Goal: Check status: Check status

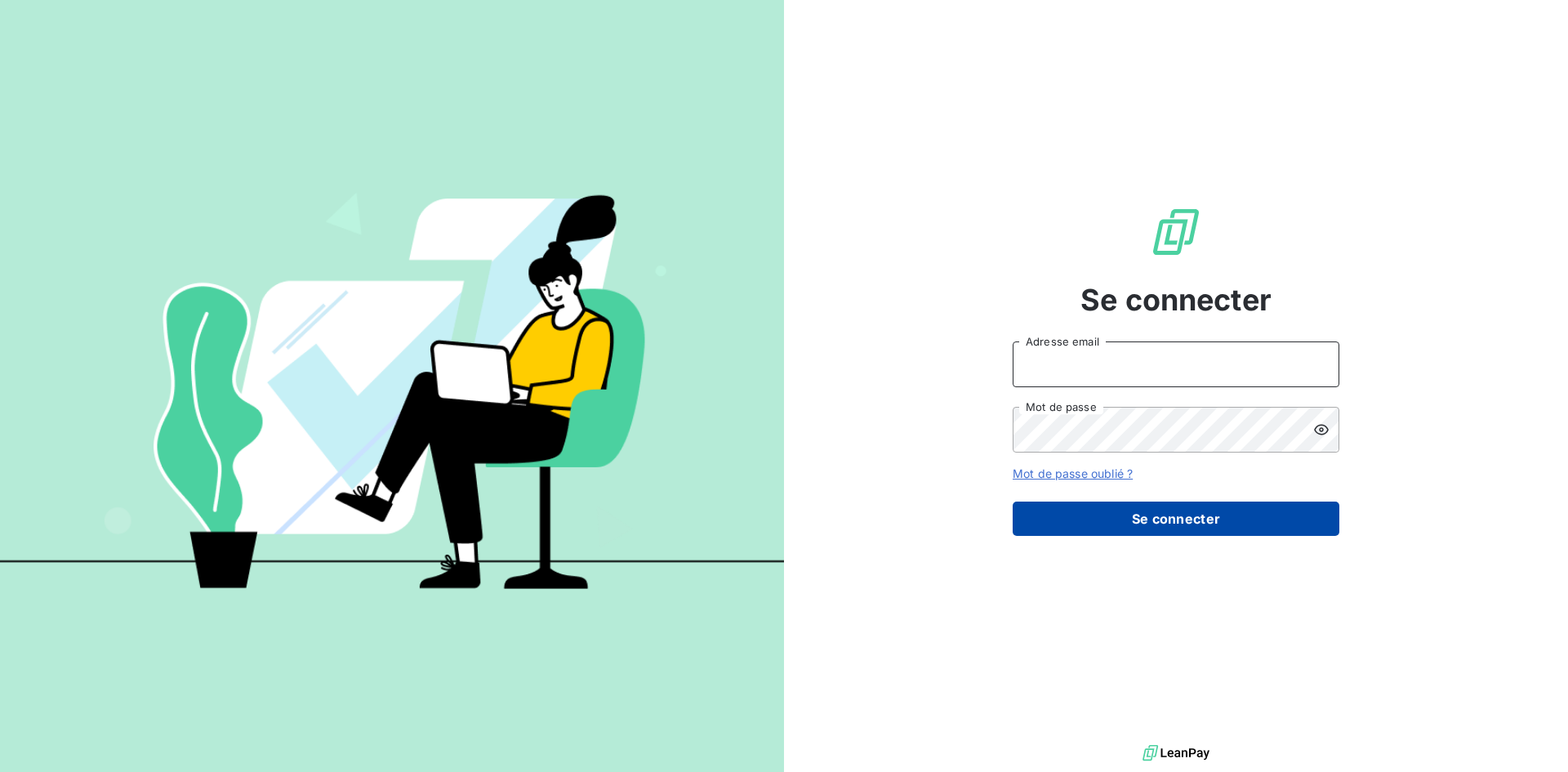
type input "[EMAIL_ADDRESS][DOMAIN_NAME]"
click at [1161, 510] on button "Se connecter" at bounding box center [1176, 518] width 327 height 34
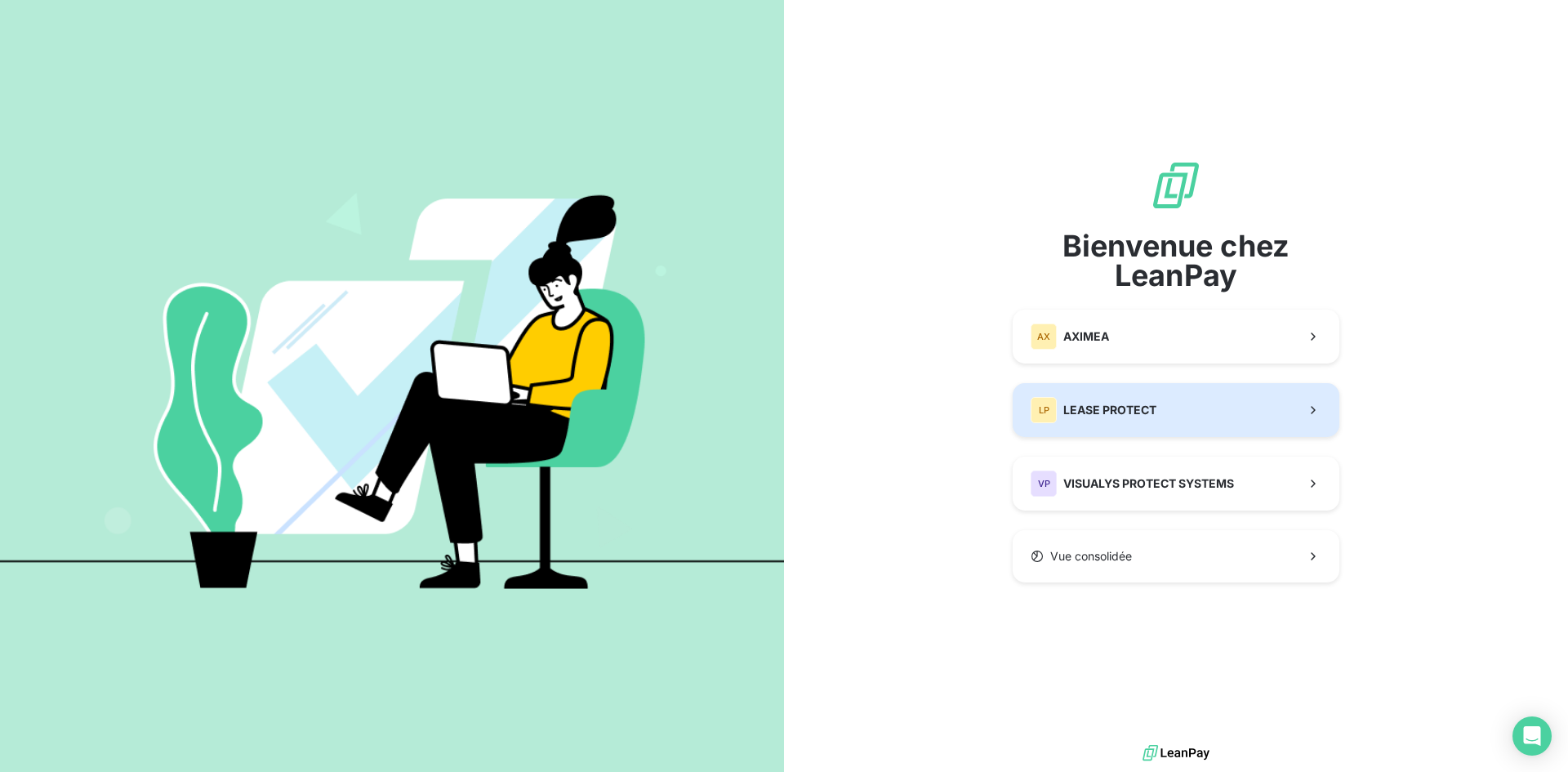
click at [1075, 406] on span "LEASE PROTECT" at bounding box center [1109, 409] width 93 height 16
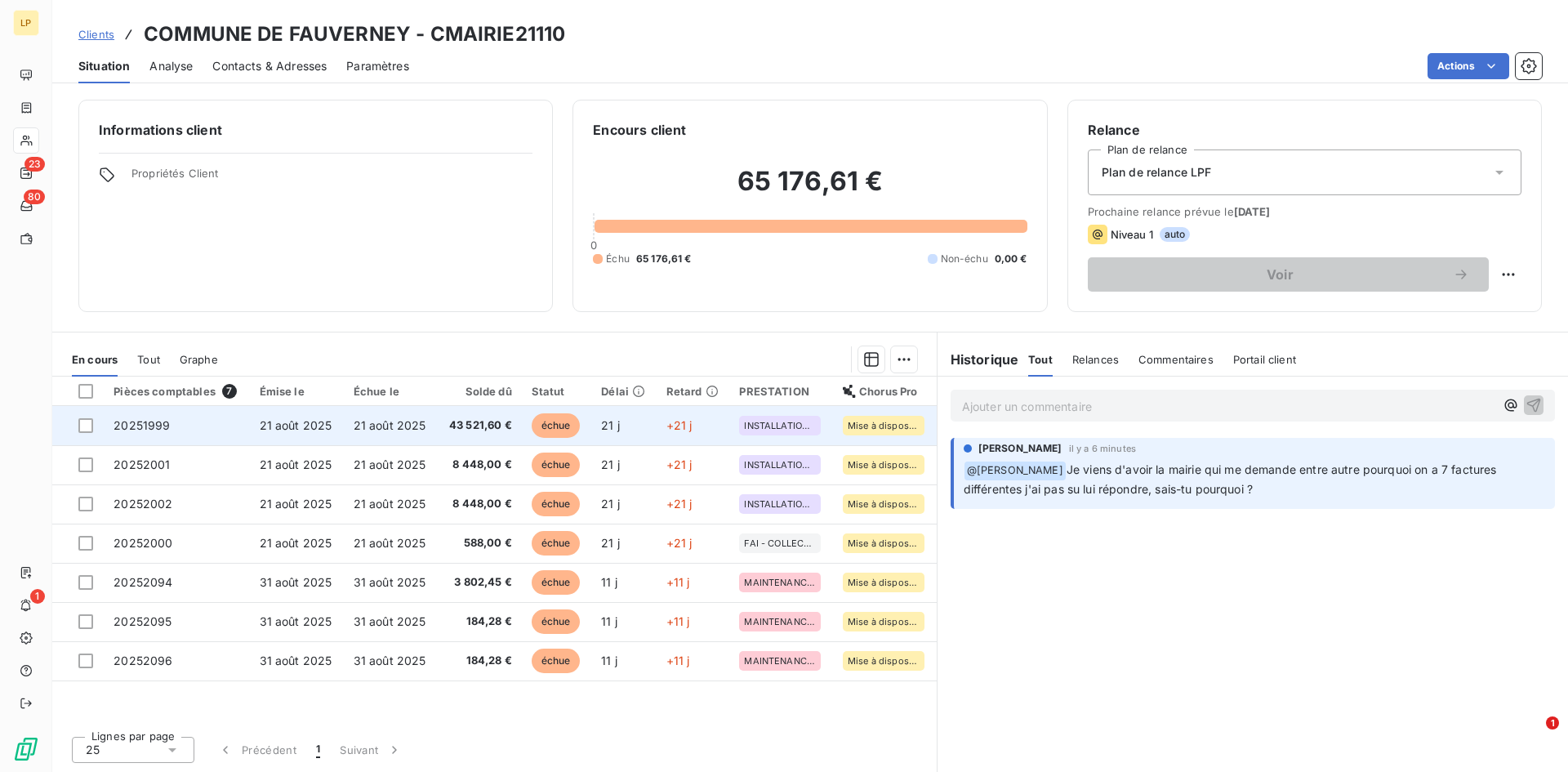
click at [489, 440] on td "43 521,60 €" at bounding box center [479, 424] width 84 height 39
click at [410, 438] on td "21 août 2025" at bounding box center [391, 424] width 94 height 39
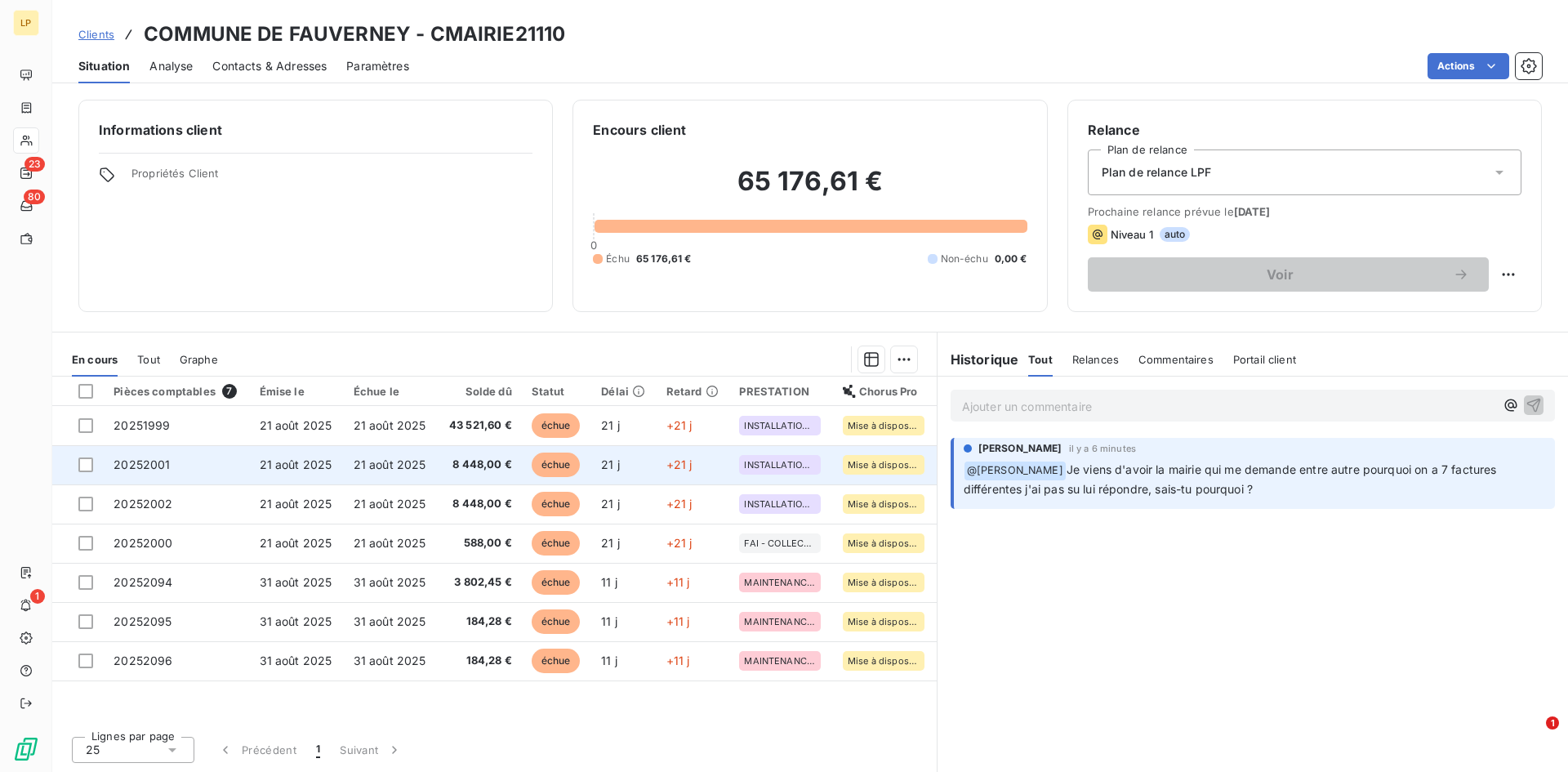
click at [580, 451] on td "échue" at bounding box center [556, 464] width 70 height 39
click at [379, 459] on span "21 août 2025" at bounding box center [390, 464] width 73 height 14
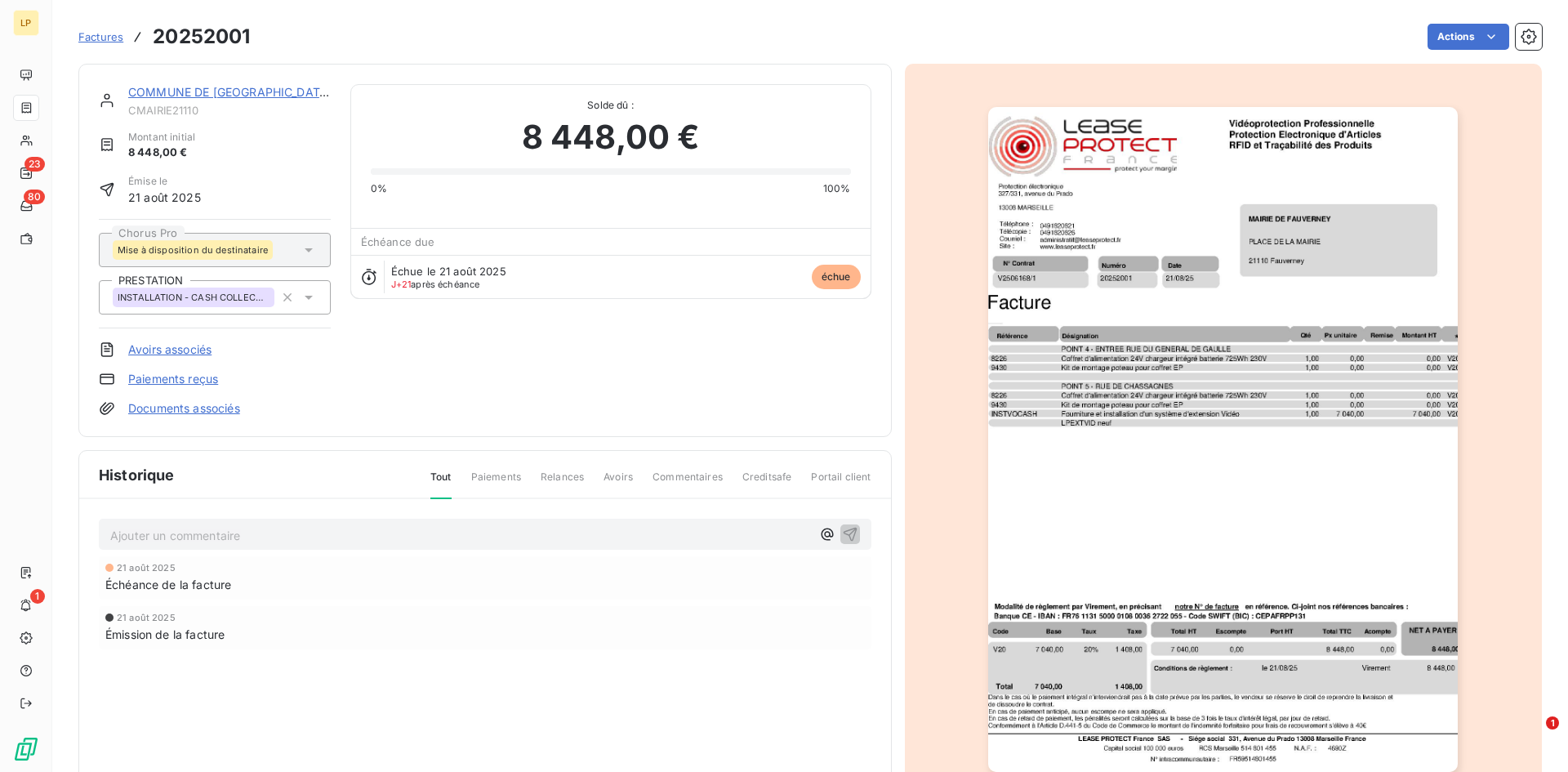
click at [231, 91] on link "COMMUNE DE [GEOGRAPHIC_DATA]" at bounding box center [230, 92] width 204 height 14
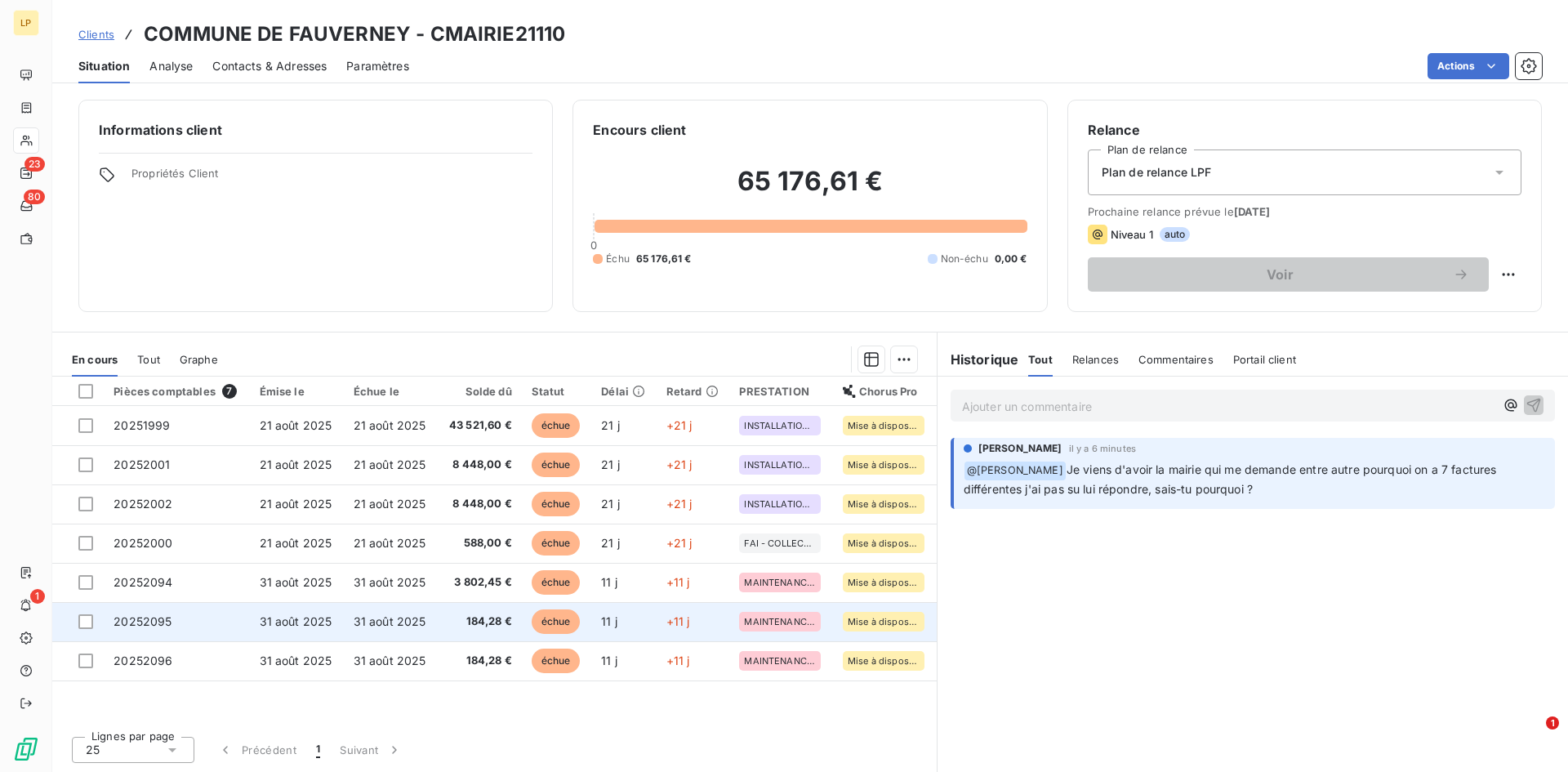
click at [418, 635] on td "31 août 2025" at bounding box center [391, 621] width 94 height 39
